Goal: Transaction & Acquisition: Purchase product/service

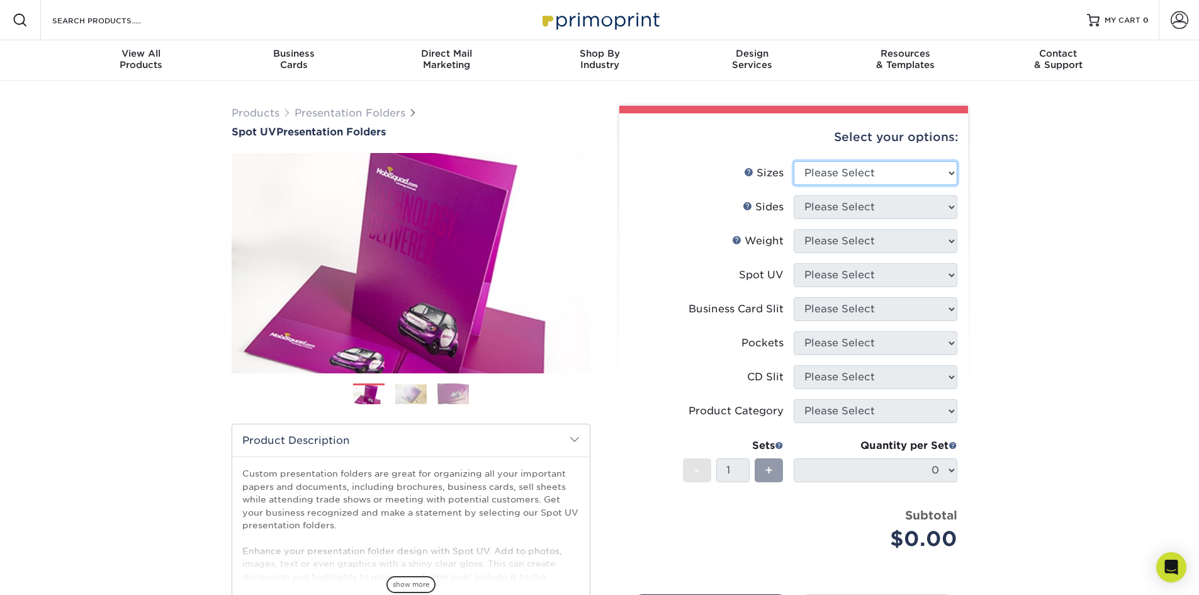
click at [907, 167] on select "Please Select 6" x 9" 9" x 12"" at bounding box center [876, 173] width 164 height 24
select select "9.00x12.00"
click at [794, 161] on select "Please Select 6" x 9" 9" x 12"" at bounding box center [876, 173] width 164 height 24
click at [882, 211] on select "Please Select Print Both Sides Print Front Only" at bounding box center [876, 207] width 164 height 24
select select "13abbda7-1d64-4f25-8bb2-c179b224825d"
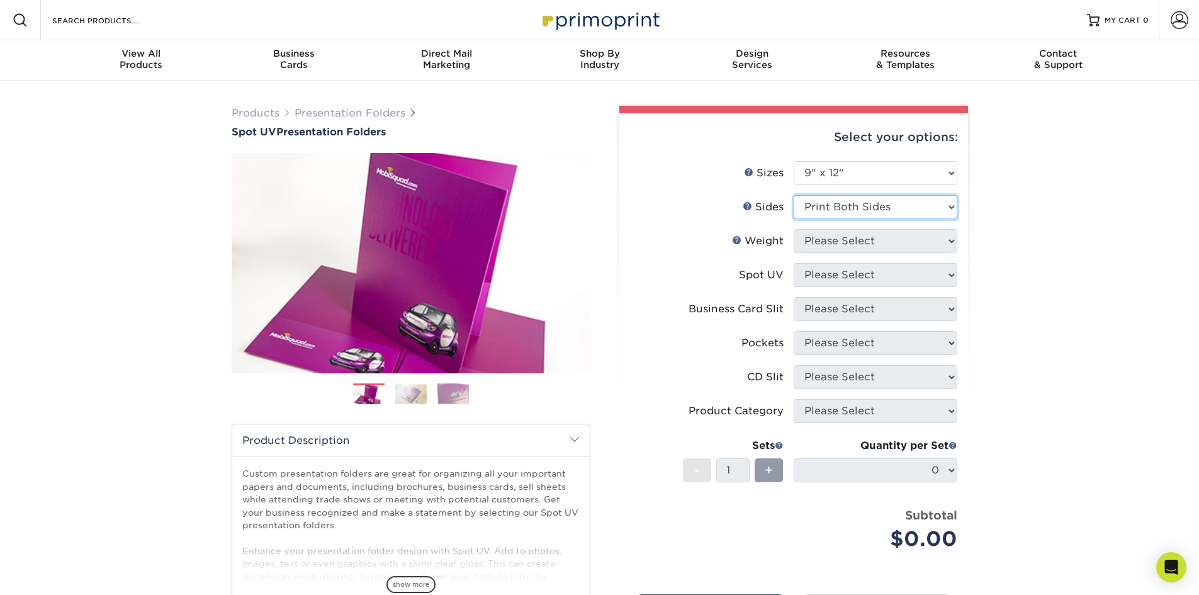
click at [794, 195] on select "Please Select Print Both Sides Print Front Only" at bounding box center [876, 207] width 164 height 24
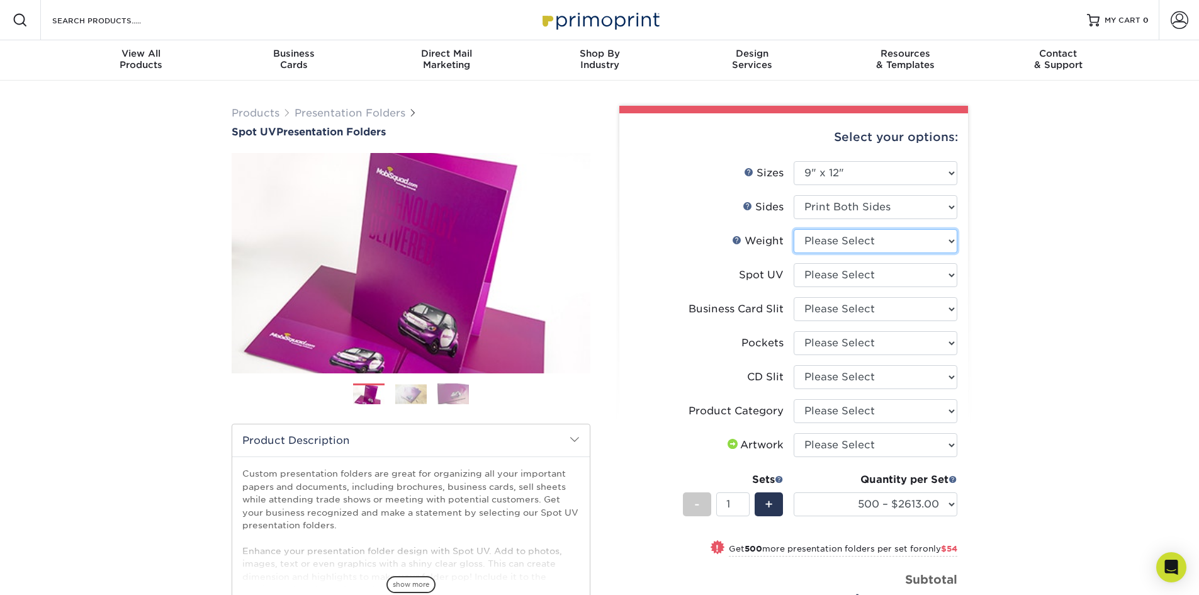
click at [893, 242] on select "Please Select 16PT" at bounding box center [876, 241] width 164 height 24
select select "16PT"
click at [794, 229] on select "Please Select 16PT" at bounding box center [876, 241] width 164 height 24
click at [859, 280] on select "Please Select Front Only" at bounding box center [876, 275] width 164 height 24
select select "1"
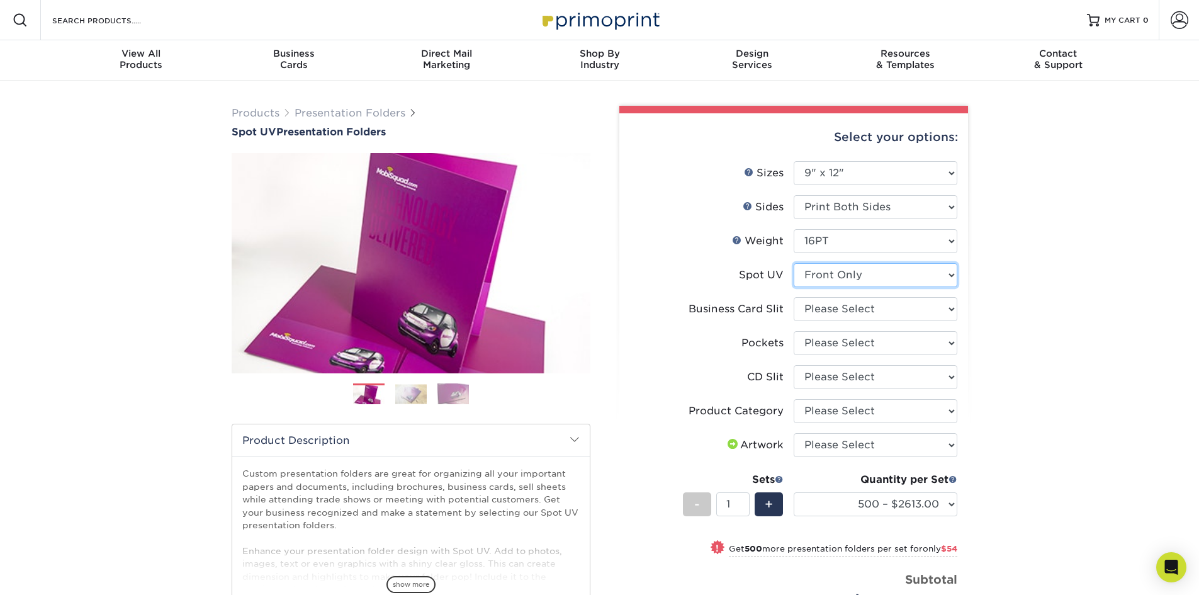
click at [794, 263] on select "Please Select Front Only" at bounding box center [876, 275] width 164 height 24
click at [822, 312] on select "Please Select No Business Card Slits On Both Pockets - Horizontal On Both Pocke…" at bounding box center [876, 309] width 164 height 24
select select "8e249328-dfb3-4e9a-9503-f178185f32c5"
click at [794, 297] on select "Please Select No Business Card Slits On Both Pockets - Horizontal On Both Pocke…" at bounding box center [876, 309] width 164 height 24
click at [826, 331] on select "Please Select 1 Pocket on the Left (Front) Side 1 Pocket on the Right (Back) Si…" at bounding box center [876, 343] width 164 height 24
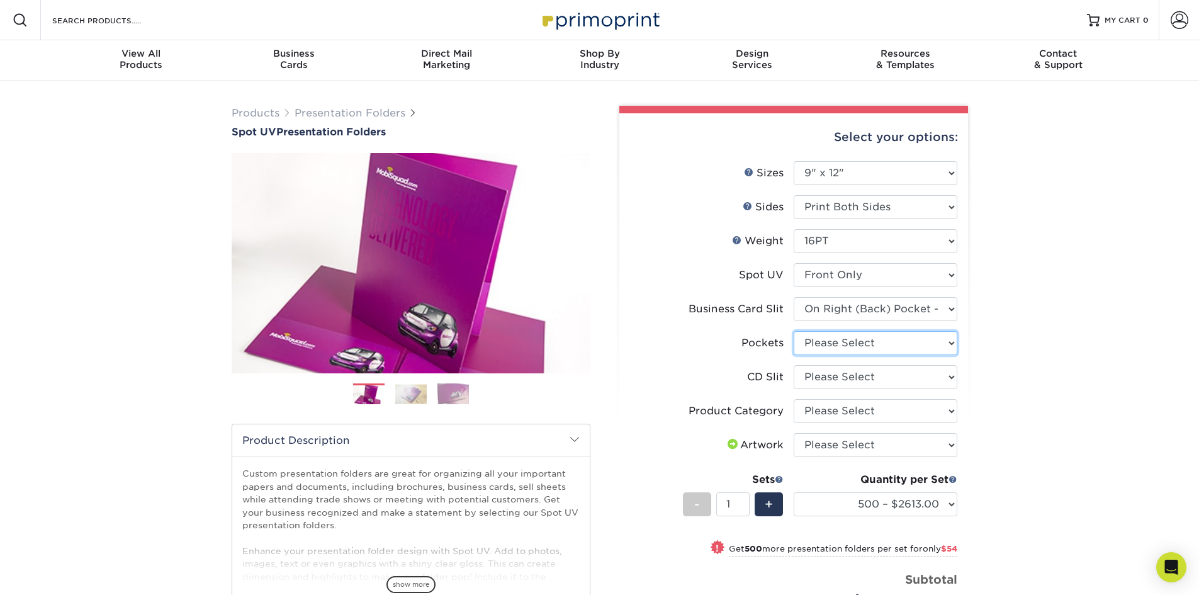
select select "e8427203-e3c7-4640-a4e8-bae00c228d98"
click at [794, 331] on select "Please Select 1 Pocket on the Left (Front) Side 1 Pocket on the Right (Back) Si…" at bounding box center [876, 343] width 164 height 24
click at [825, 375] on select "Please Select No CD Slit On the Left (Front) Pocket On the Right (Back) Pocket …" at bounding box center [876, 377] width 164 height 24
select select "a092264a-7428-4d8e-b024-417dbebc6e25"
click at [794, 365] on select "Please Select No CD Slit On the Left (Front) Pocket On the Right (Back) Pocket …" at bounding box center [876, 377] width 164 height 24
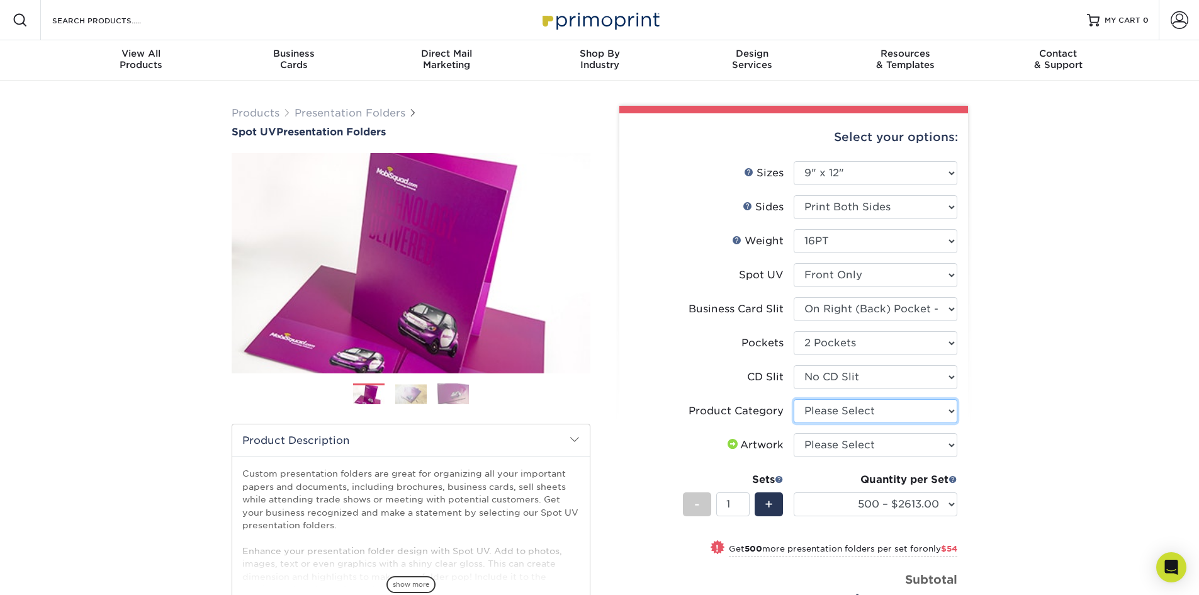
click at [823, 413] on select "Please Select Presentation Folders" at bounding box center [876, 411] width 164 height 24
select select "57f7a581-ec4a-49d7-930d-eb044a1d12ac"
click at [794, 399] on select "Please Select Presentation Folders" at bounding box center [876, 411] width 164 height 24
click at [823, 448] on select "Please Select I will upload files I need a design - $75" at bounding box center [876, 445] width 164 height 24
select select "upload"
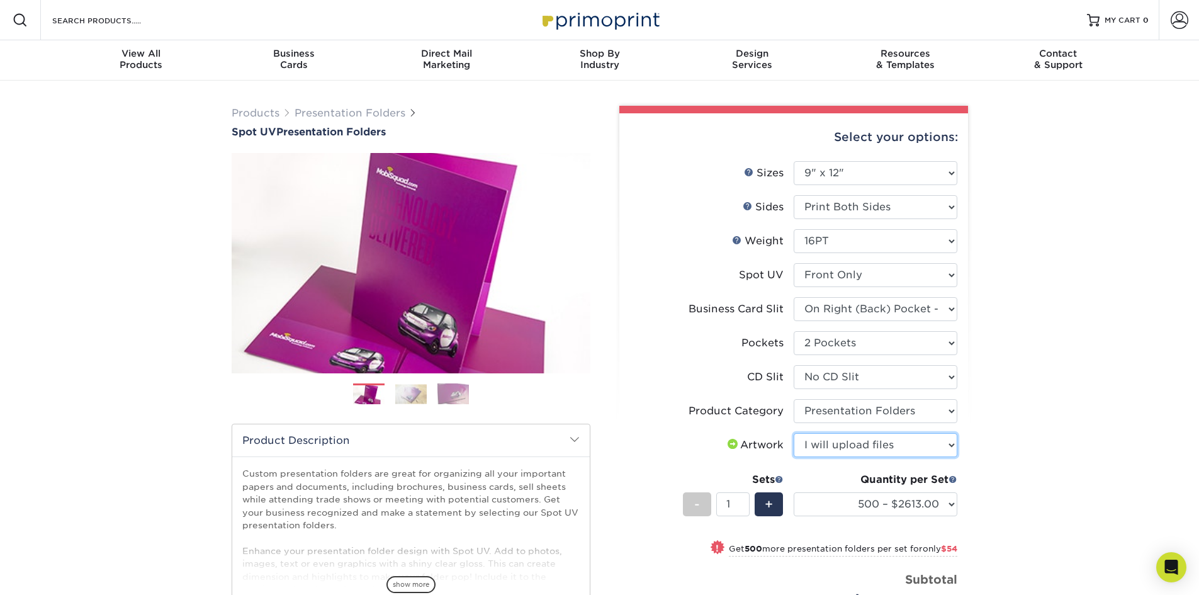
click at [794, 433] on select "Please Select I will upload files I need a design - $75" at bounding box center [876, 445] width 164 height 24
click at [1082, 423] on div "Products Presentation Folders Spot UV Presentation Folders Previous Next" at bounding box center [599, 443] width 1199 height 725
click at [944, 512] on select "500 – $2613.00 1000 – $2667.00 2500 – $3956.00 5000 – $6259.00 10000 – $12465.0…" at bounding box center [876, 504] width 164 height 24
